Goal: Task Accomplishment & Management: Use online tool/utility

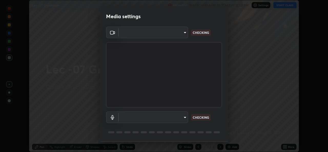
scroll to position [16, 0]
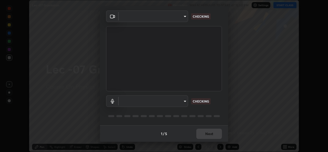
type input "78e73baf3d63bceb4c45423e3c658d9595c8caa1ee6d34b79bc6d5c79dc82097"
type input "default"
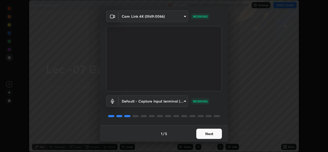
click at [211, 134] on button "Next" at bounding box center [209, 134] width 26 height 10
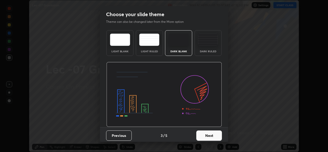
click at [212, 133] on button "Next" at bounding box center [209, 135] width 26 height 10
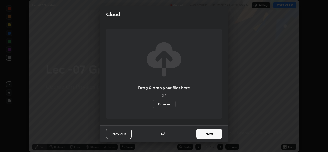
click at [214, 133] on button "Next" at bounding box center [209, 134] width 26 height 10
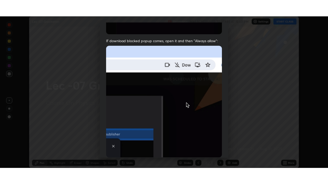
scroll to position [121, 0]
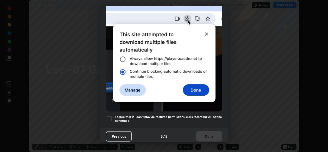
click at [110, 118] on div at bounding box center [109, 118] width 6 height 6
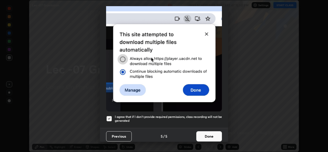
click at [205, 132] on button "Done" at bounding box center [209, 136] width 26 height 10
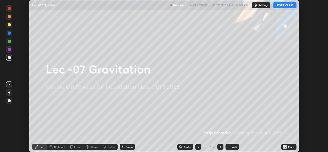
click at [282, 5] on button "START CLASS" at bounding box center [284, 5] width 23 height 6
click at [284, 145] on icon at bounding box center [283, 145] width 1 height 1
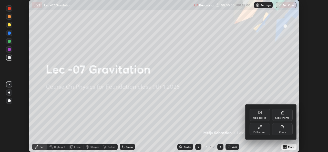
click at [263, 130] on div "Full screen" at bounding box center [259, 129] width 20 height 12
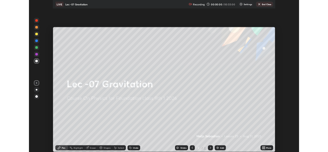
scroll to position [184, 328]
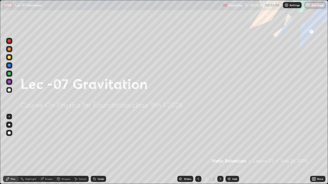
click at [230, 152] on img at bounding box center [229, 179] width 4 height 4
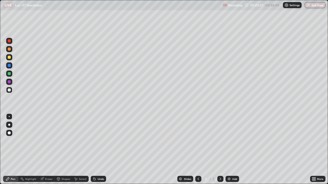
click at [10, 73] on div at bounding box center [9, 73] width 3 height 3
click at [94, 152] on icon at bounding box center [94, 179] width 2 height 2
click at [62, 152] on div "Shapes" at bounding box center [65, 179] width 9 height 3
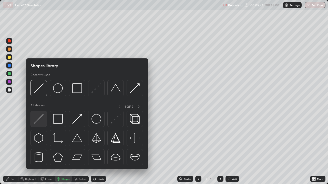
click at [38, 121] on img at bounding box center [39, 119] width 10 height 10
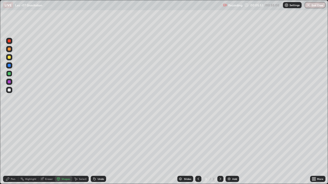
click at [9, 58] on div at bounding box center [9, 57] width 3 height 3
click at [8, 152] on icon at bounding box center [7, 179] width 3 height 3
click at [98, 152] on div "Undo" at bounding box center [101, 179] width 6 height 3
click at [99, 152] on div "Undo" at bounding box center [98, 179] width 15 height 6
click at [101, 152] on div "Undo" at bounding box center [101, 179] width 6 height 3
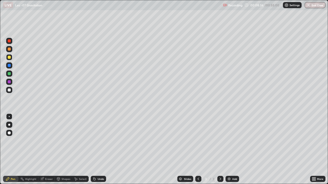
click at [63, 152] on div "Shapes" at bounding box center [65, 179] width 9 height 3
click at [80, 152] on div "Select" at bounding box center [83, 179] width 8 height 3
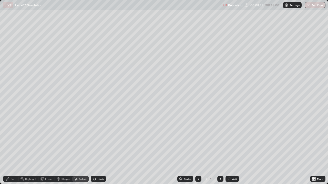
click at [44, 152] on div "Eraser" at bounding box center [46, 179] width 16 height 6
click at [14, 152] on div "Pen" at bounding box center [13, 179] width 5 height 3
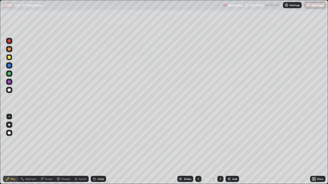
click at [45, 152] on div "Eraser" at bounding box center [49, 179] width 8 height 3
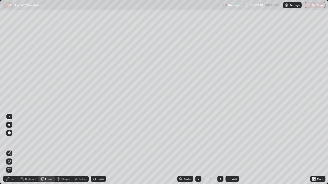
click at [9, 152] on span "Erase all" at bounding box center [9, 169] width 6 height 3
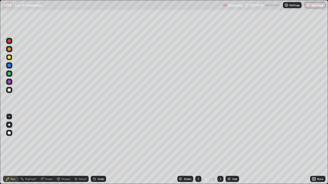
click at [8, 82] on div at bounding box center [9, 81] width 3 height 3
click at [10, 90] on div at bounding box center [9, 90] width 3 height 3
click at [79, 152] on div "Select" at bounding box center [83, 179] width 8 height 3
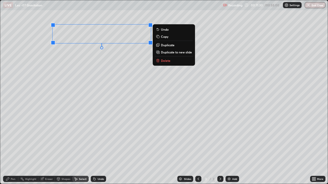
click at [11, 152] on div "Pen" at bounding box center [13, 179] width 5 height 3
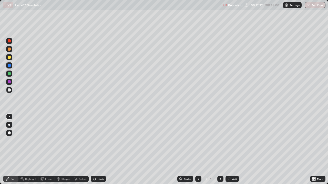
click at [9, 82] on div at bounding box center [9, 81] width 3 height 3
click at [230, 152] on img at bounding box center [229, 179] width 4 height 4
click at [8, 74] on div at bounding box center [9, 73] width 3 height 3
click at [10, 83] on div at bounding box center [9, 81] width 3 height 3
click at [8, 41] on div at bounding box center [9, 40] width 3 height 3
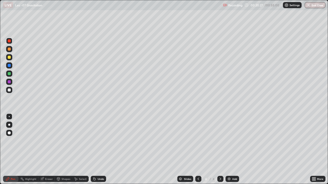
click at [8, 75] on div at bounding box center [9, 73] width 3 height 3
click at [8, 66] on div at bounding box center [9, 65] width 3 height 3
click at [9, 73] on div at bounding box center [9, 73] width 3 height 3
click at [83, 152] on div "Select" at bounding box center [83, 179] width 8 height 3
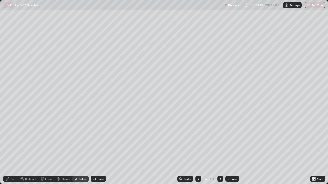
click at [85, 152] on div "Select" at bounding box center [83, 179] width 8 height 3
click at [83, 152] on div "Select" at bounding box center [83, 179] width 8 height 3
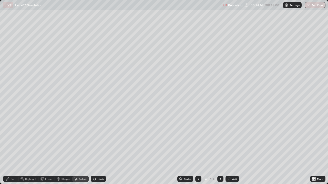
click at [83, 152] on div "Select" at bounding box center [83, 179] width 8 height 3
click at [96, 152] on div "Undo" at bounding box center [98, 179] width 15 height 6
click at [98, 152] on div "Undo" at bounding box center [101, 179] width 6 height 3
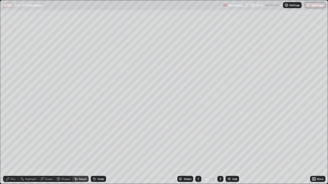
click at [98, 152] on div "Undo" at bounding box center [101, 179] width 6 height 3
click at [10, 152] on div "Pen" at bounding box center [10, 179] width 15 height 6
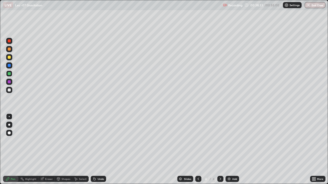
click at [9, 81] on div at bounding box center [9, 81] width 3 height 3
click at [80, 152] on div "Select" at bounding box center [83, 179] width 8 height 3
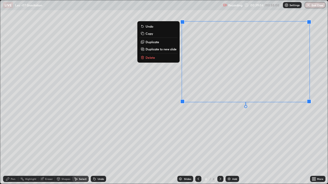
click at [13, 152] on div "Pen" at bounding box center [13, 179] width 5 height 3
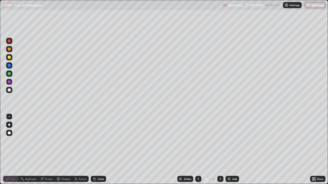
click at [8, 75] on div at bounding box center [9, 73] width 3 height 3
click at [229, 152] on img at bounding box center [229, 179] width 4 height 4
click at [198, 152] on icon at bounding box center [198, 179] width 2 height 3
click at [219, 152] on icon at bounding box center [220, 179] width 4 height 4
click at [79, 152] on div "Select" at bounding box center [83, 179] width 8 height 3
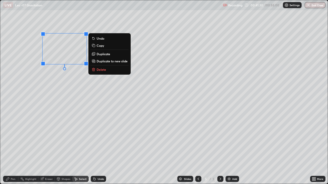
click at [12, 152] on div "Pen" at bounding box center [13, 179] width 5 height 3
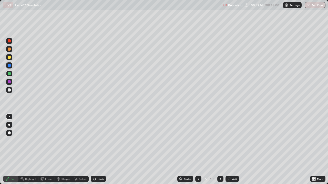
click at [8, 83] on div at bounding box center [9, 82] width 6 height 6
click at [232, 152] on div "Add" at bounding box center [234, 179] width 5 height 3
click at [9, 73] on div at bounding box center [9, 73] width 3 height 3
click at [80, 152] on div "Select" at bounding box center [83, 179] width 8 height 3
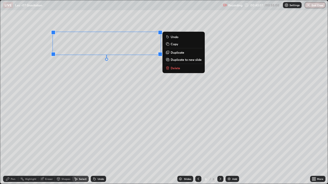
click at [12, 152] on div "Pen" at bounding box center [13, 179] width 5 height 3
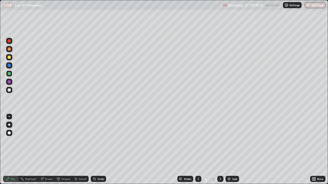
click at [8, 85] on div at bounding box center [9, 82] width 6 height 6
click at [46, 152] on div "Eraser" at bounding box center [49, 179] width 8 height 3
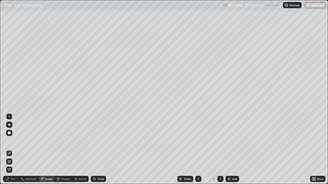
click at [13, 152] on div "Pen" at bounding box center [13, 179] width 5 height 3
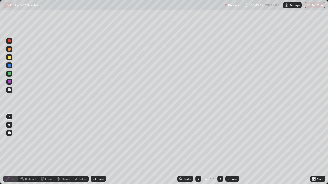
click at [9, 75] on div at bounding box center [9, 73] width 3 height 3
click at [8, 66] on div at bounding box center [9, 65] width 3 height 3
click at [81, 152] on div "Select" at bounding box center [83, 179] width 8 height 3
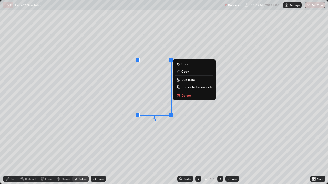
click at [12, 152] on div "Pen" at bounding box center [13, 179] width 5 height 3
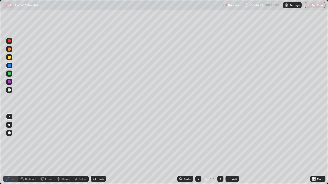
click at [315, 7] on button "End Class" at bounding box center [314, 5] width 21 height 6
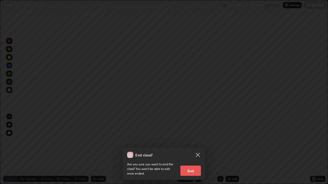
click at [195, 152] on button "End" at bounding box center [190, 171] width 20 height 10
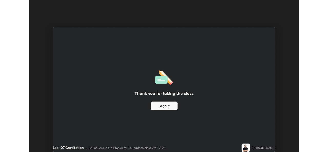
scroll to position [25454, 25278]
